Goal: Task Accomplishment & Management: Complete application form

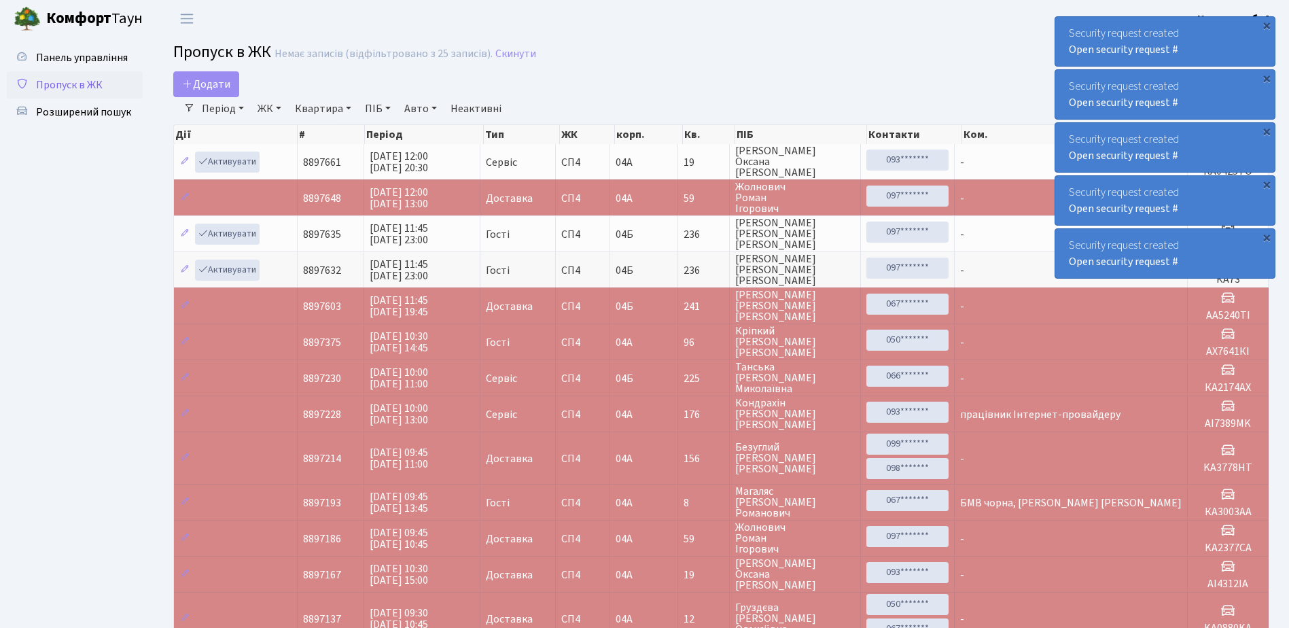
select select "25"
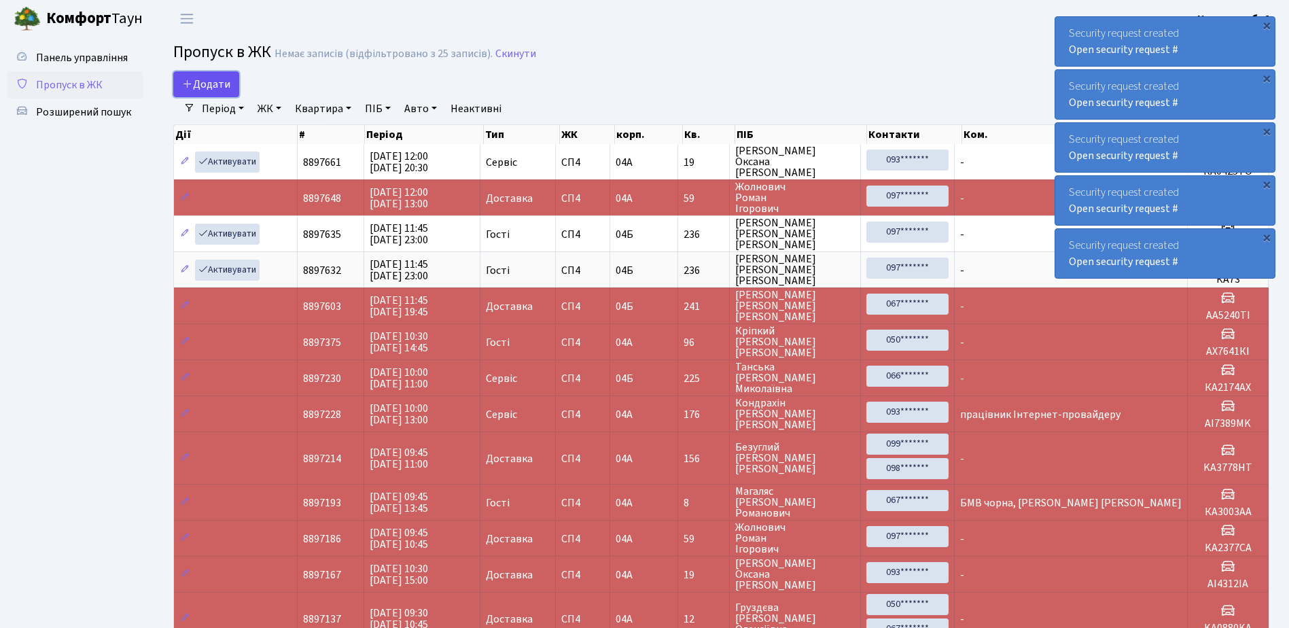
click at [221, 80] on span "Додати" at bounding box center [206, 84] width 48 height 15
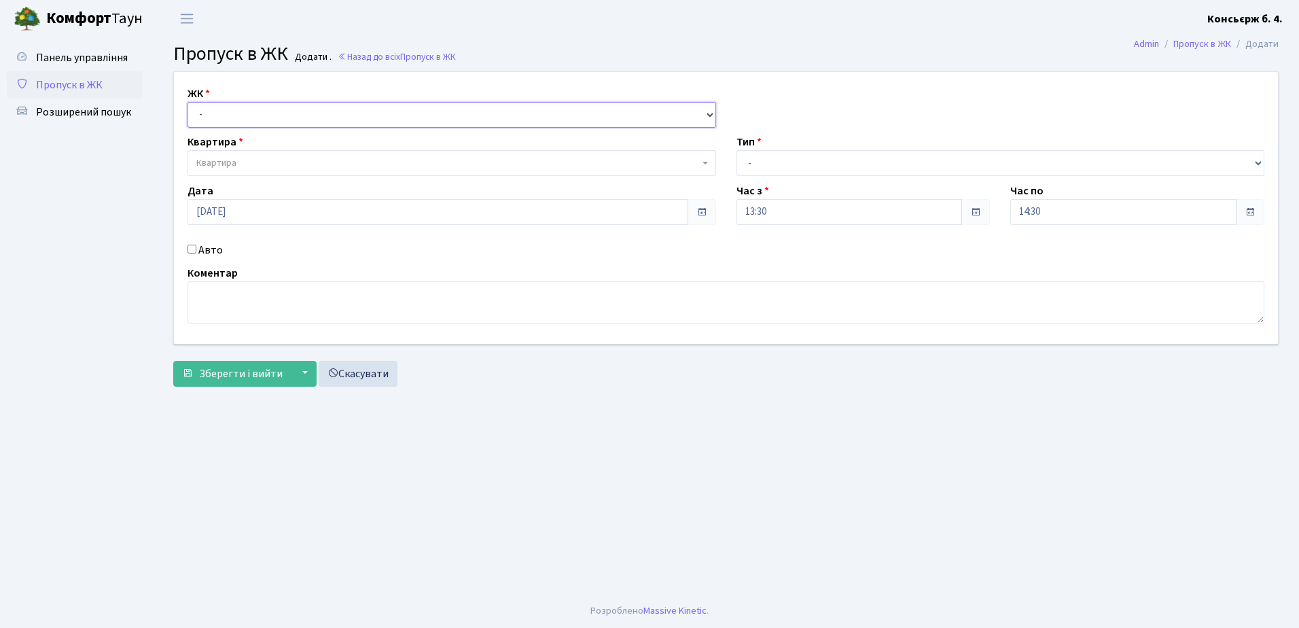
click at [257, 124] on select "- СП4, Столичне шосе, 5" at bounding box center [452, 115] width 529 height 26
select select "325"
click at [188, 102] on select "- СП4, Столичне шосе, 5" at bounding box center [452, 115] width 529 height 26
select select
click at [248, 155] on span "Квартира" at bounding box center [452, 163] width 529 height 26
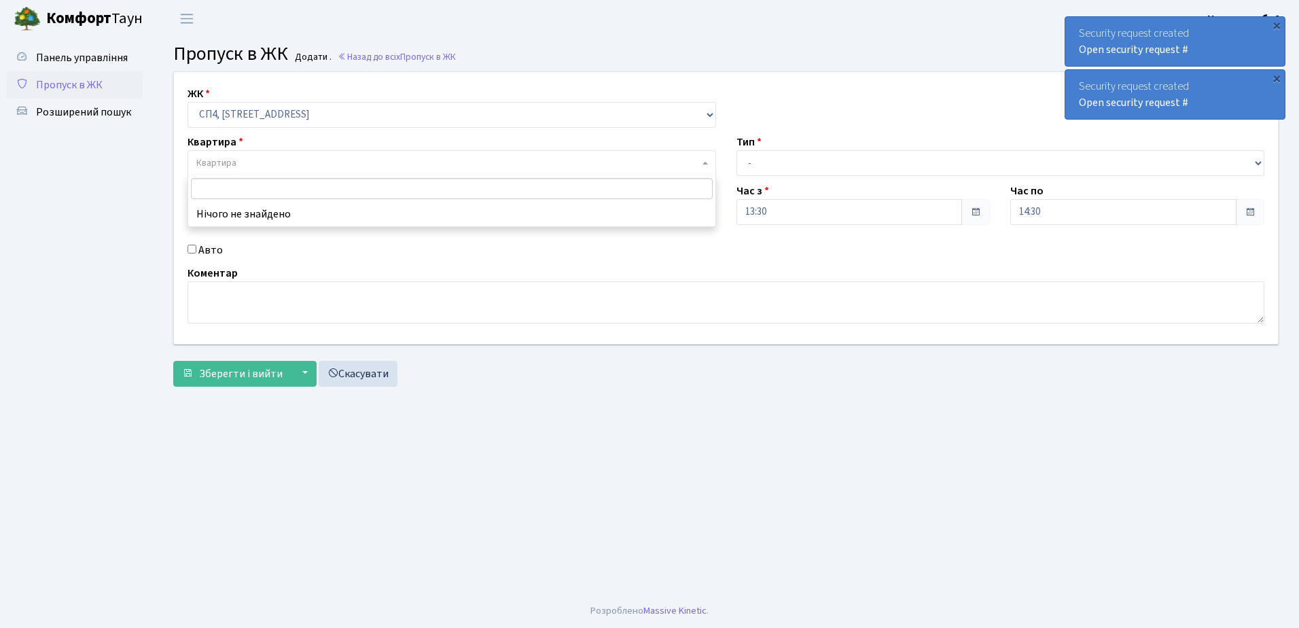
type input "5"
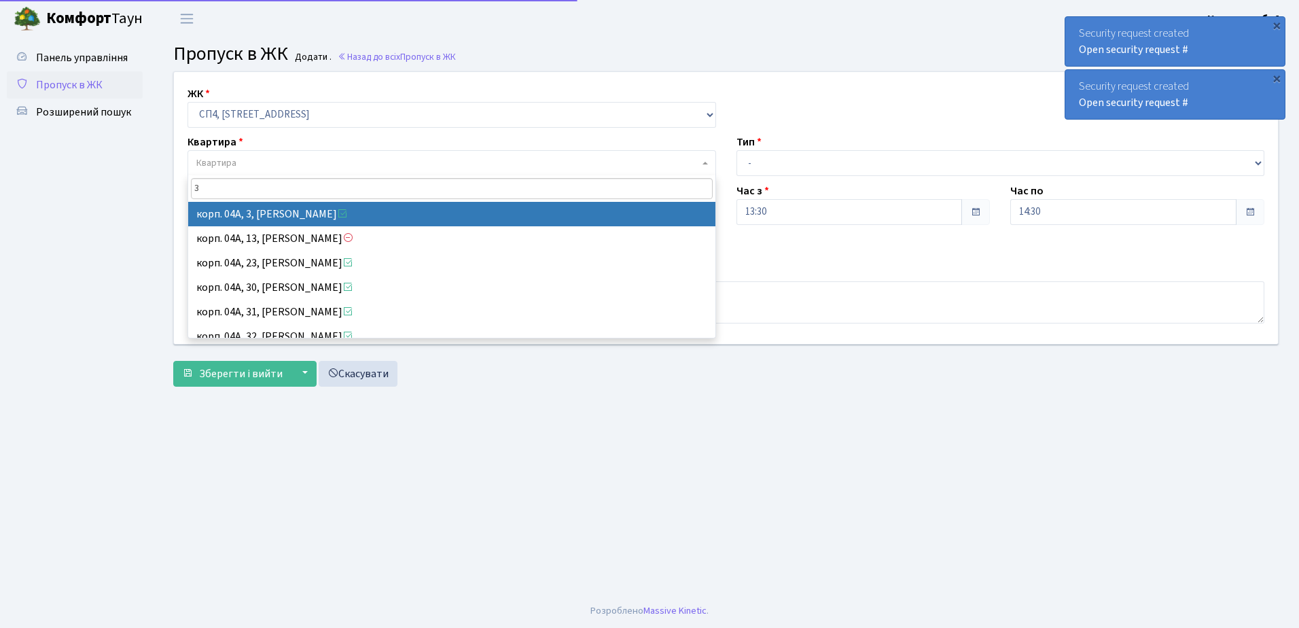
type input "3"
select select "21031"
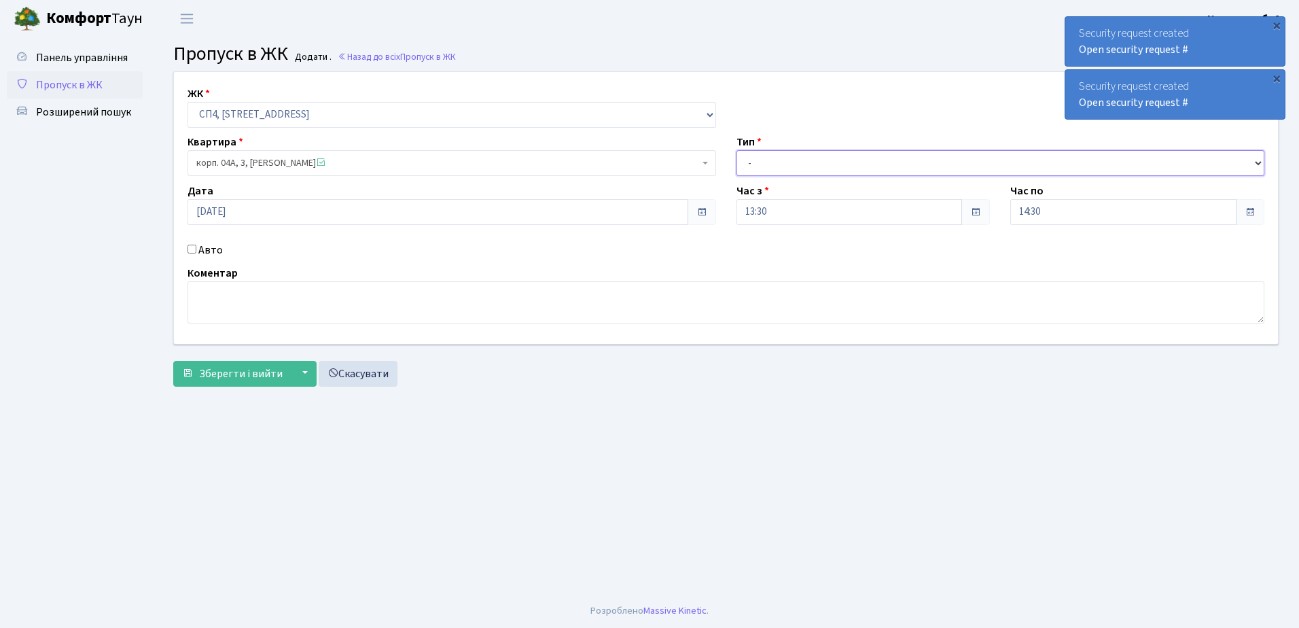
click at [781, 154] on select "- Доставка Таксі Гості Сервіс" at bounding box center [1001, 163] width 529 height 26
select select "1"
click at [737, 150] on select "- Доставка Таксі Гості Сервіс" at bounding box center [1001, 163] width 529 height 26
click at [196, 247] on input "Авто" at bounding box center [192, 249] width 9 height 9
checkbox input "true"
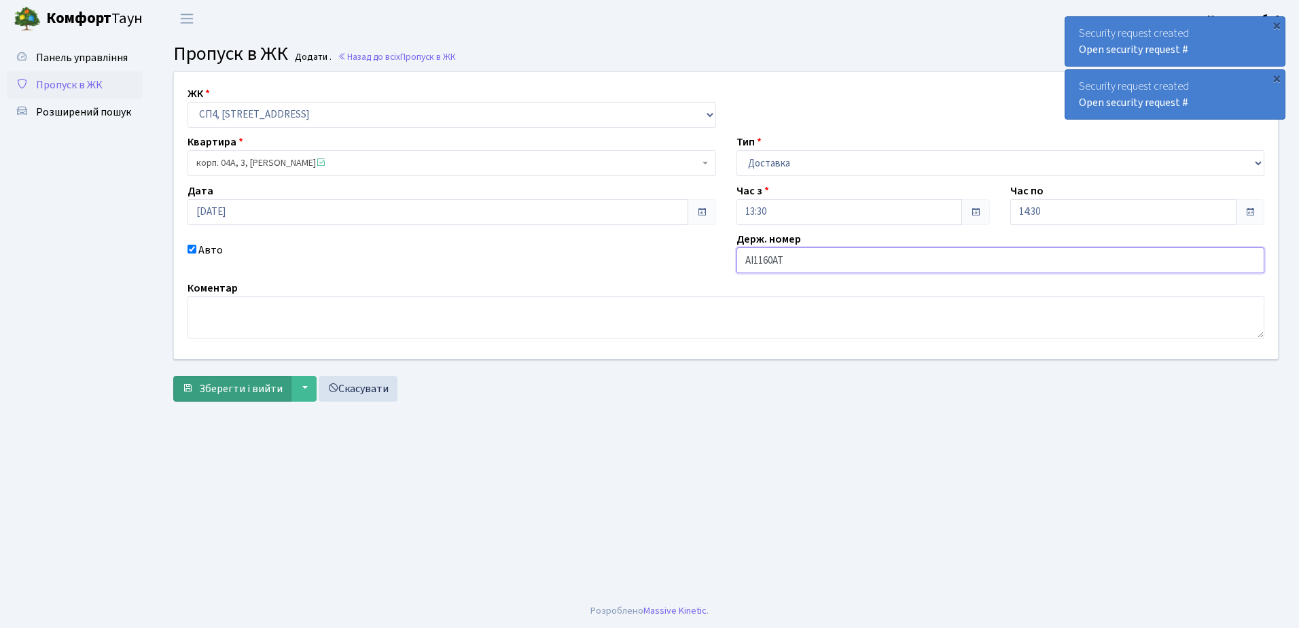
type input "AI1160AT"
click at [219, 395] on span "Зберегти і вийти" at bounding box center [241, 388] width 84 height 15
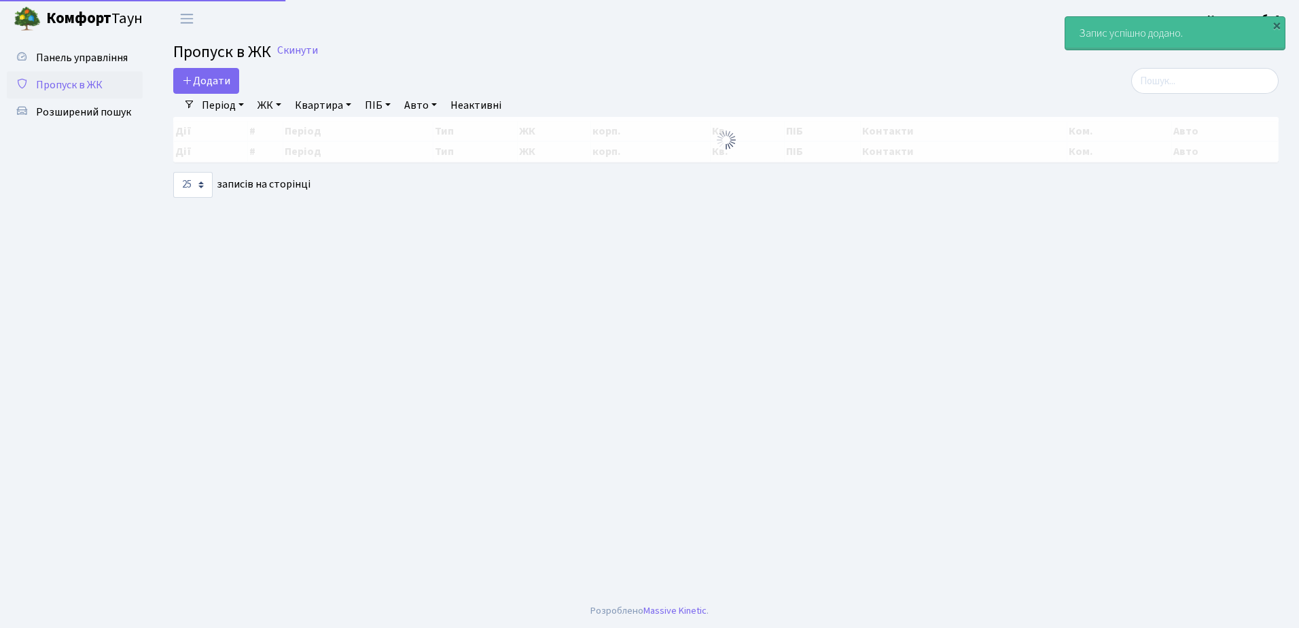
select select "25"
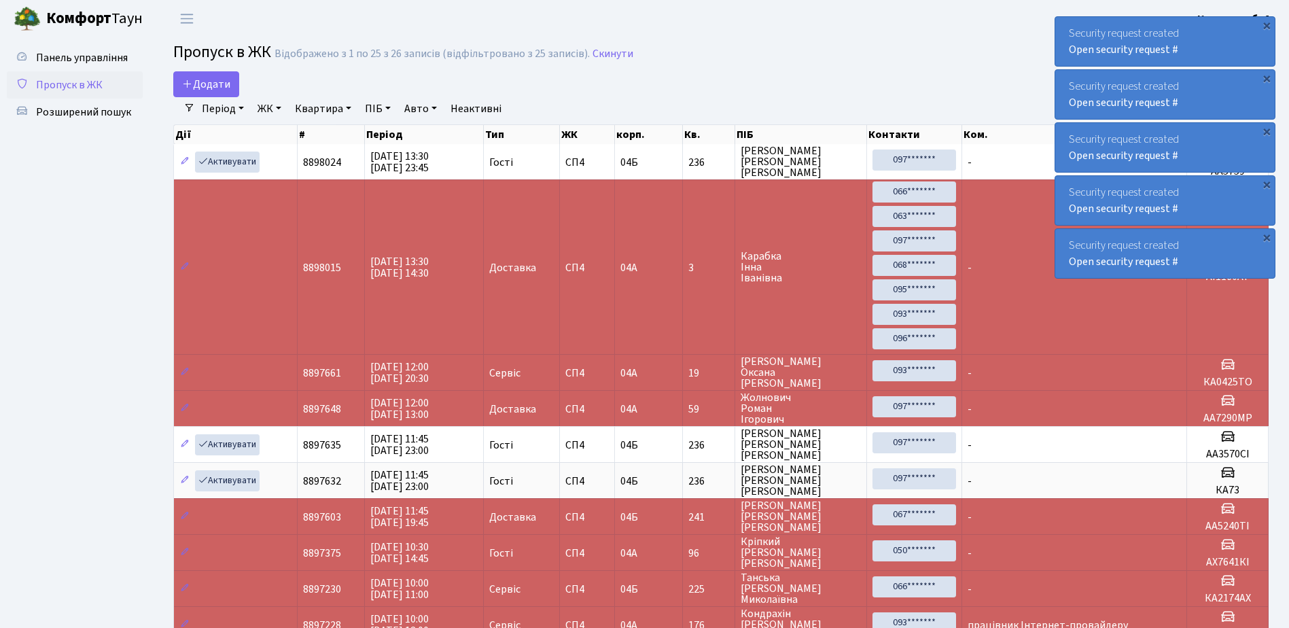
click at [86, 86] on span "Пропуск в ЖК" at bounding box center [69, 84] width 67 height 15
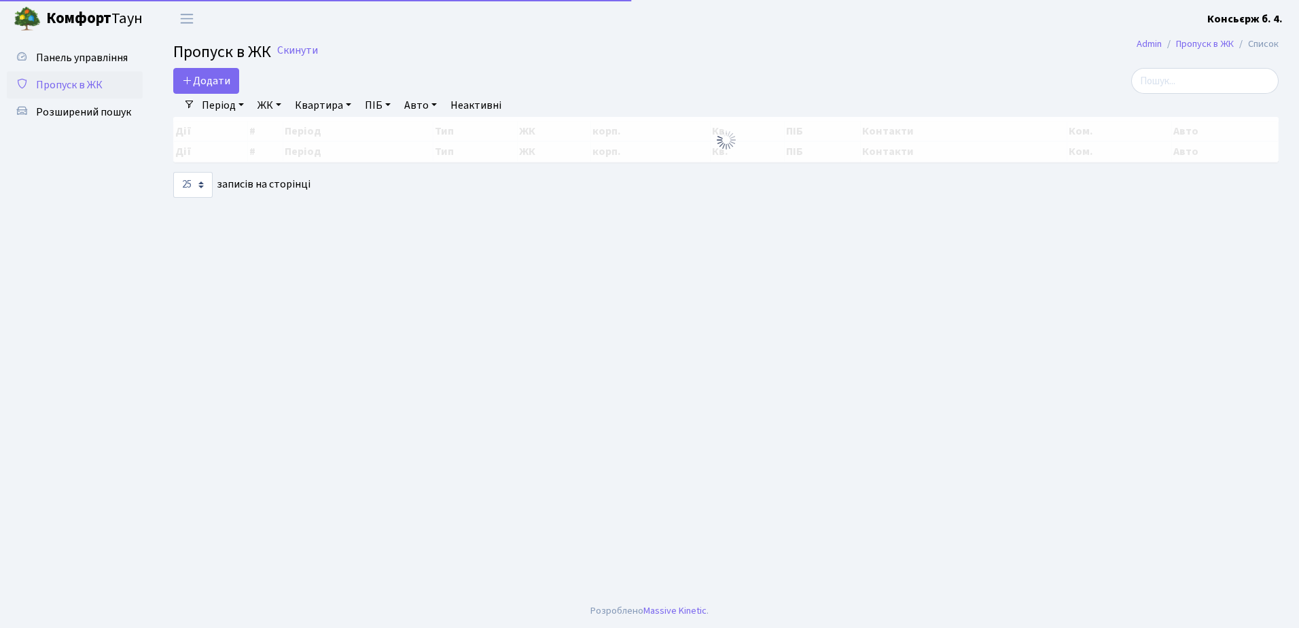
select select "25"
